Goal: Transaction & Acquisition: Purchase product/service

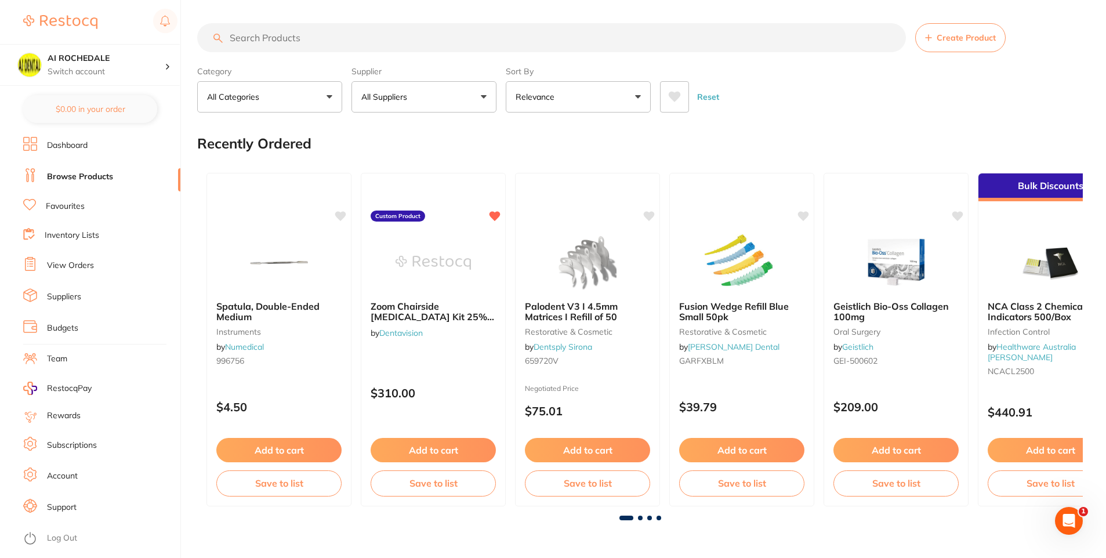
click at [238, 37] on input "search" at bounding box center [551, 37] width 709 height 29
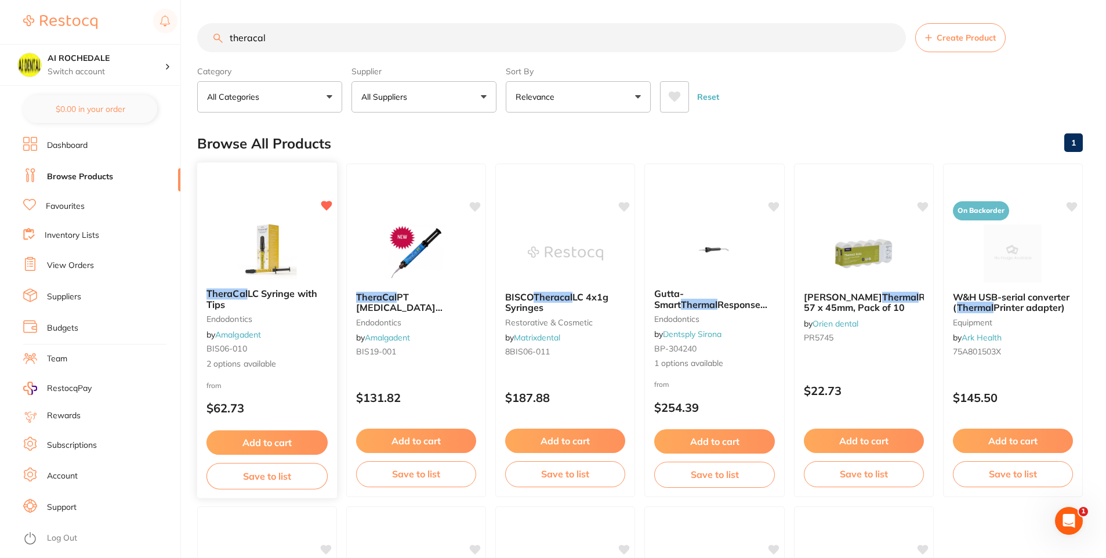
type input "theracal"
click at [315, 330] on div "TheraCal LC Syringe with Tips endodontics by Amalgadent BIS06-010 2 options ava…" at bounding box center [267, 329] width 140 height 100
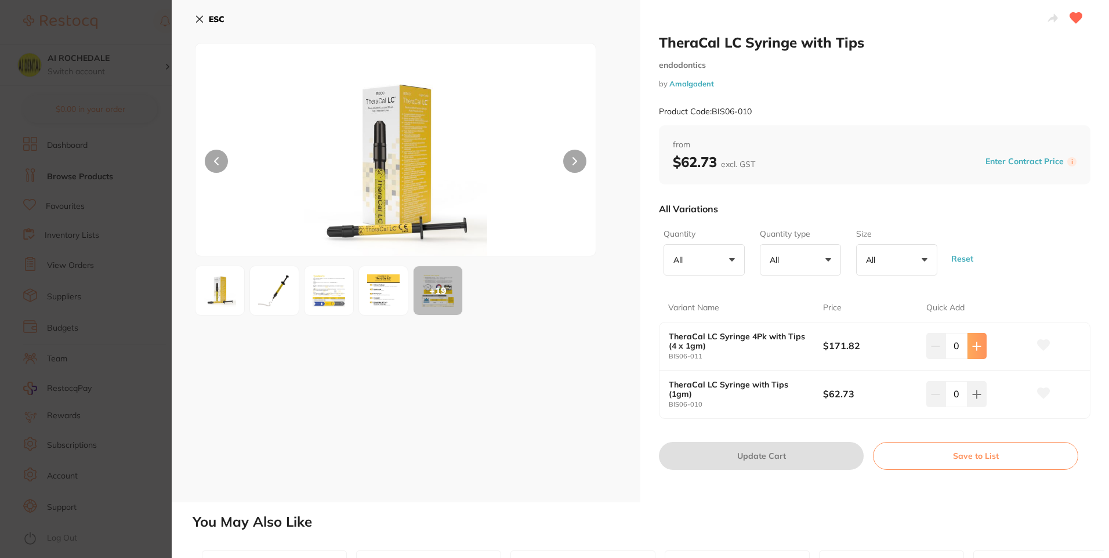
click at [976, 343] on icon at bounding box center [976, 346] width 9 height 9
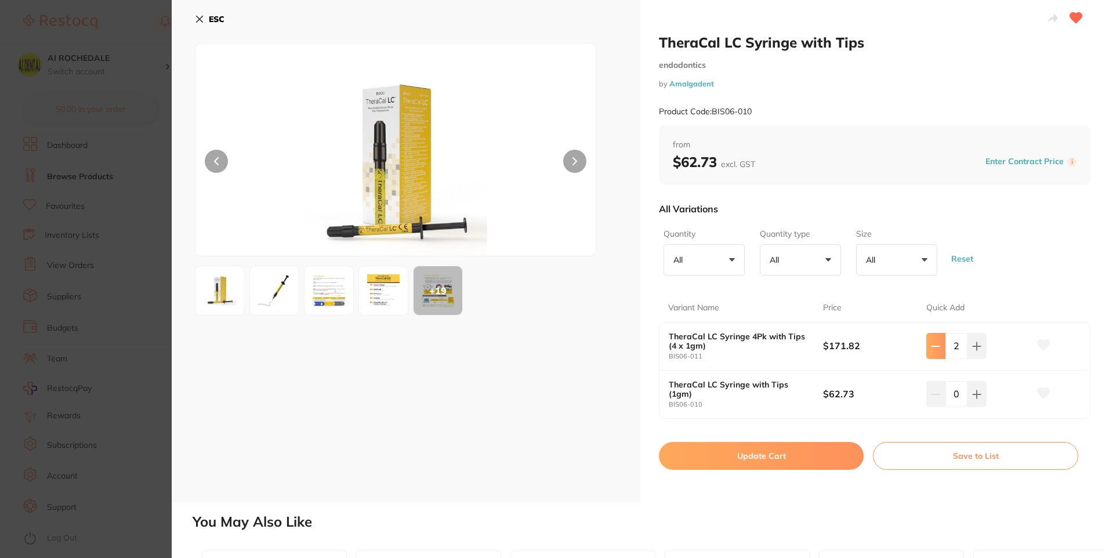
click at [936, 347] on icon at bounding box center [935, 346] width 9 height 9
type input "1"
click at [1040, 344] on icon at bounding box center [1044, 345] width 12 height 10
click at [828, 455] on button "Update Cart" at bounding box center [761, 456] width 205 height 28
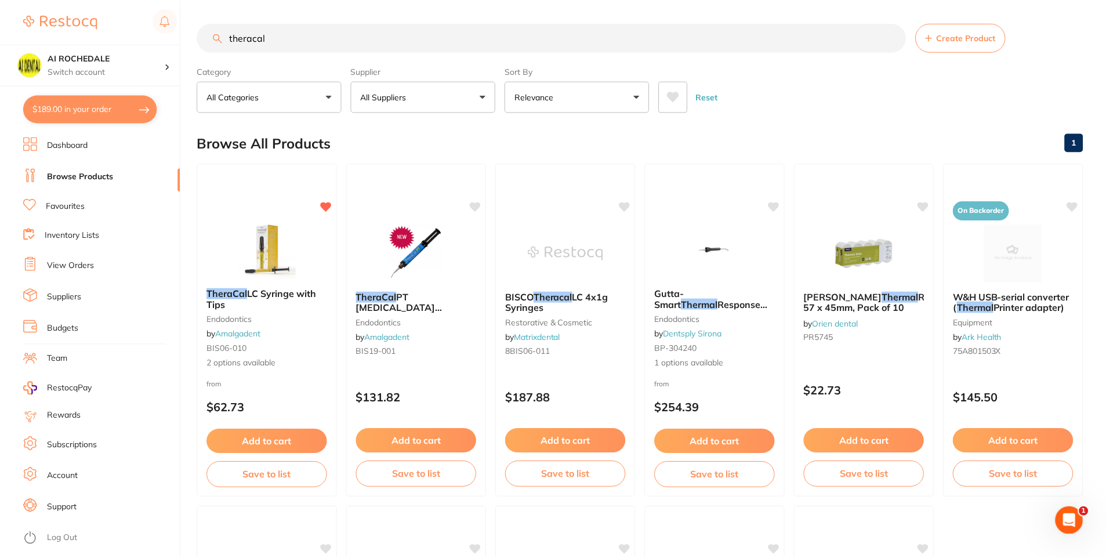
scroll to position [342, 0]
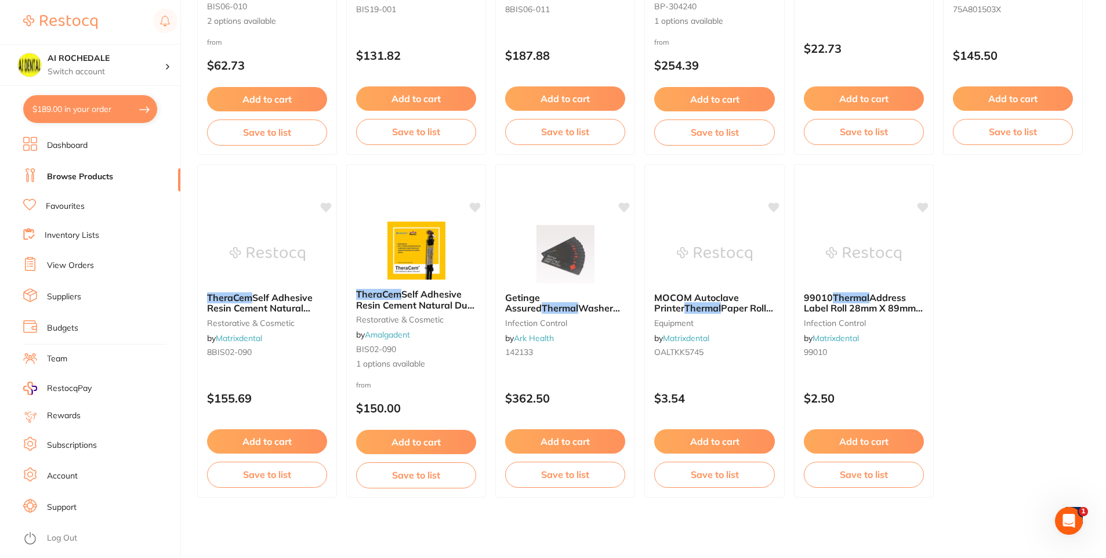
click at [114, 113] on button "$189.00 in your order" at bounding box center [90, 109] width 134 height 28
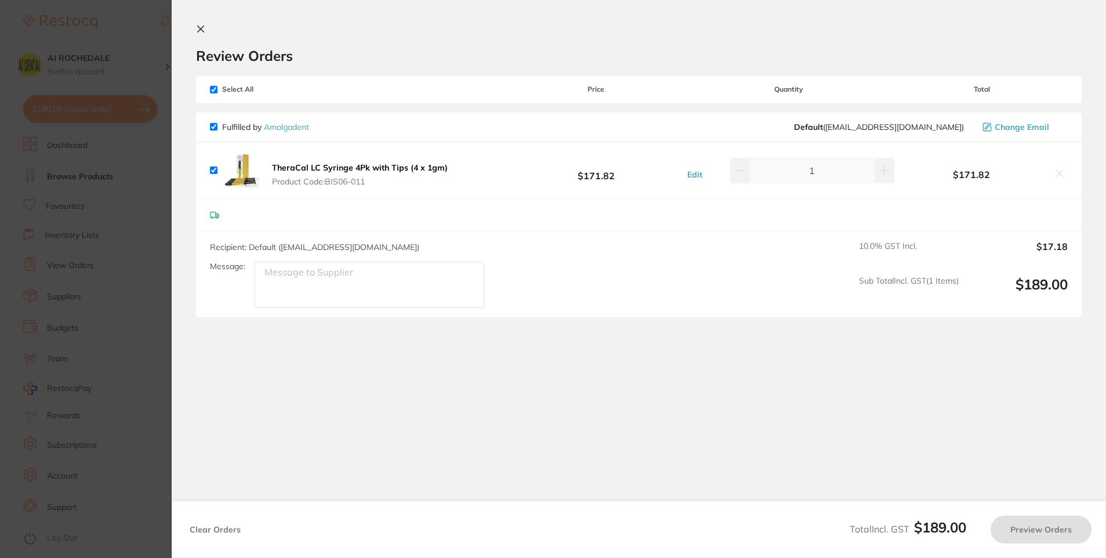
checkbox input "true"
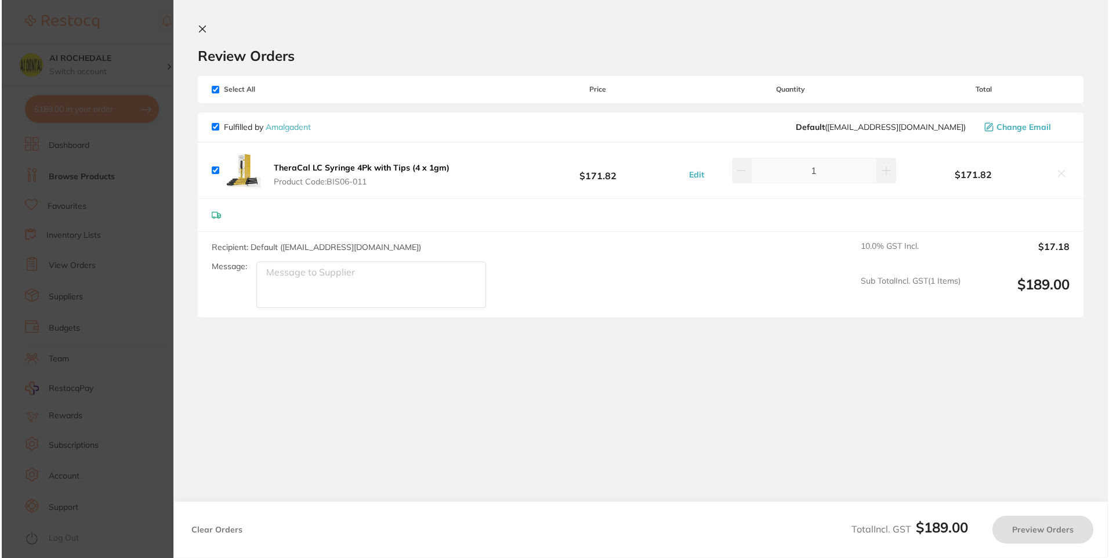
scroll to position [0, 0]
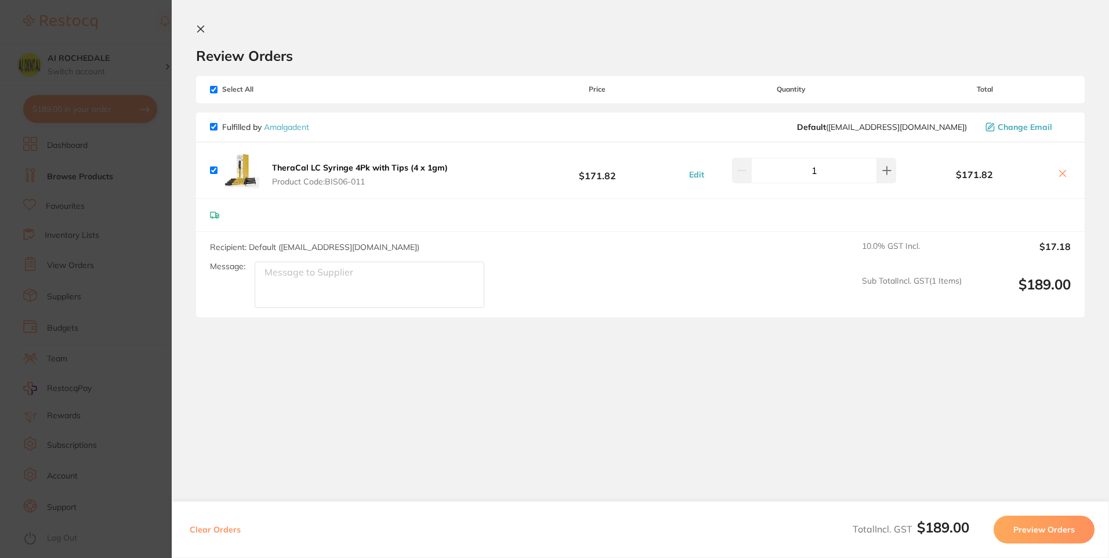
click at [1037, 529] on button "Preview Orders" at bounding box center [1044, 530] width 101 height 28
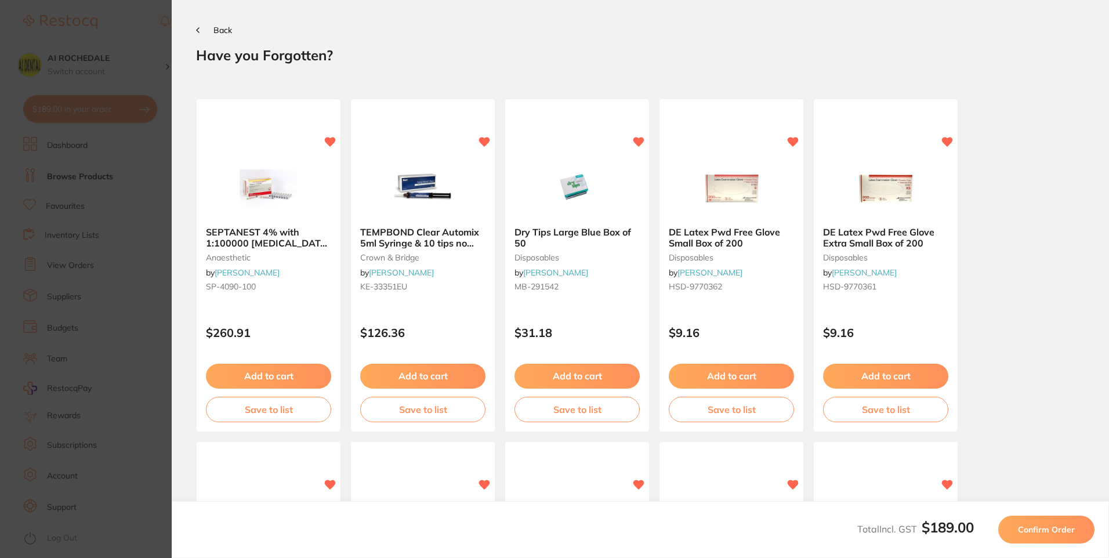
click at [1051, 528] on span "Confirm Order" at bounding box center [1046, 530] width 57 height 10
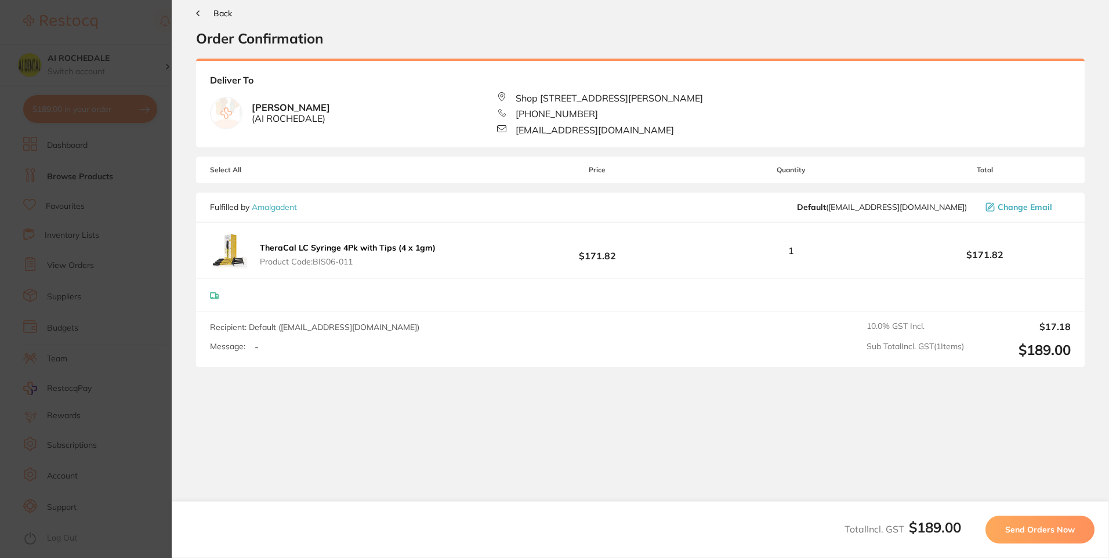
scroll to position [18, 0]
click at [1053, 540] on button "Send Orders Now" at bounding box center [1040, 530] width 109 height 28
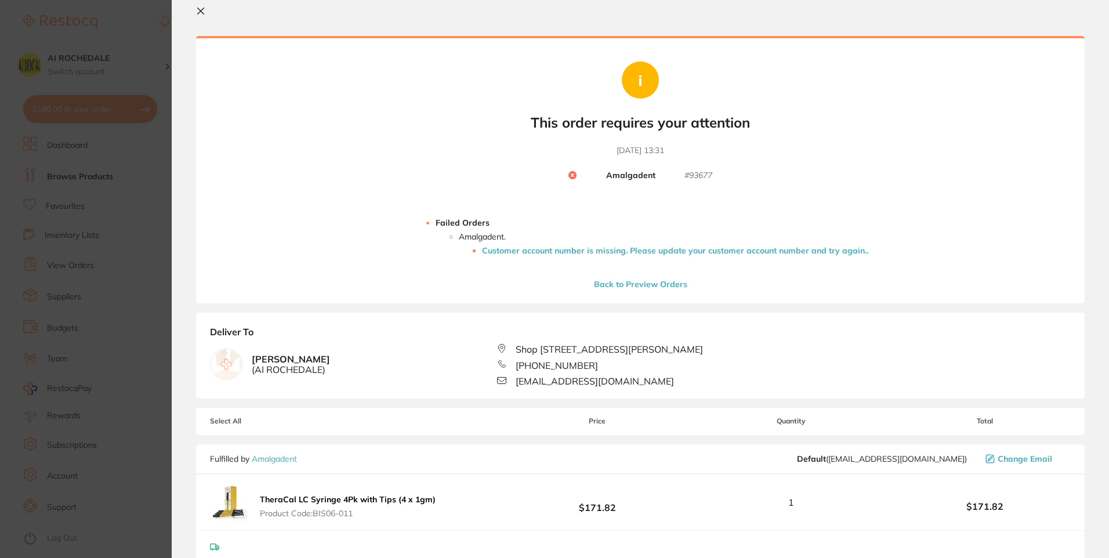
click at [736, 250] on li "Customer account number is missing. Please update your customer account number …" at bounding box center [675, 250] width 386 height 9
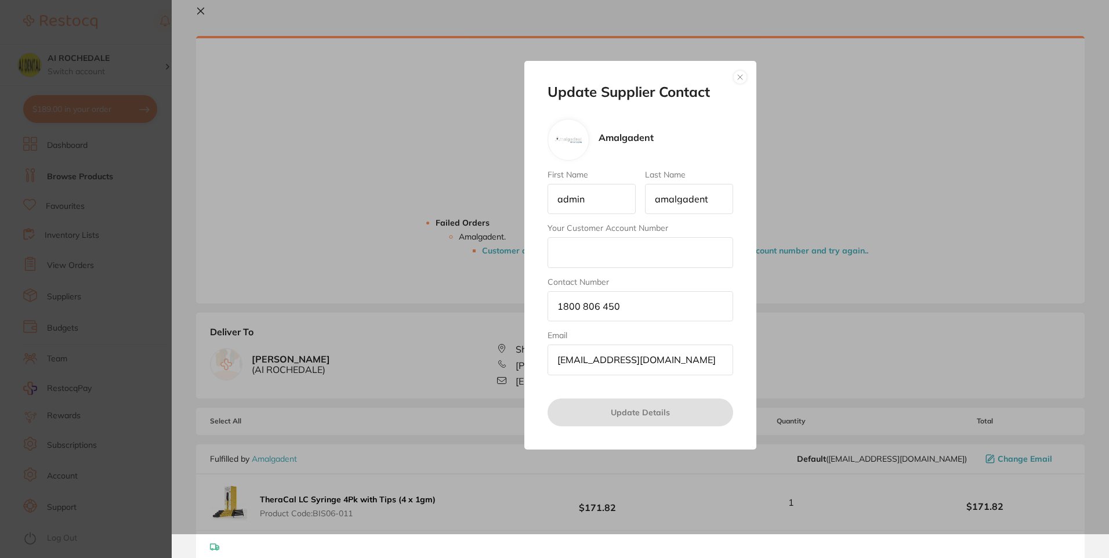
click at [737, 78] on button "button" at bounding box center [740, 77] width 14 height 14
